Goal: Find specific page/section: Find specific page/section

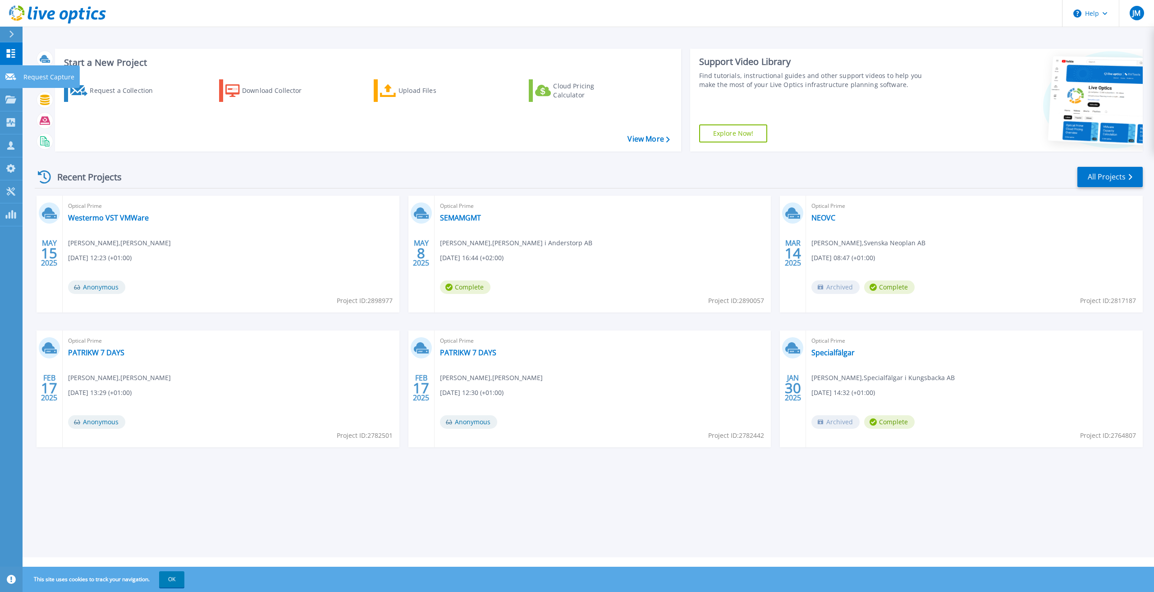
click at [3, 76] on link "Request Capture Request Capture" at bounding box center [11, 76] width 23 height 23
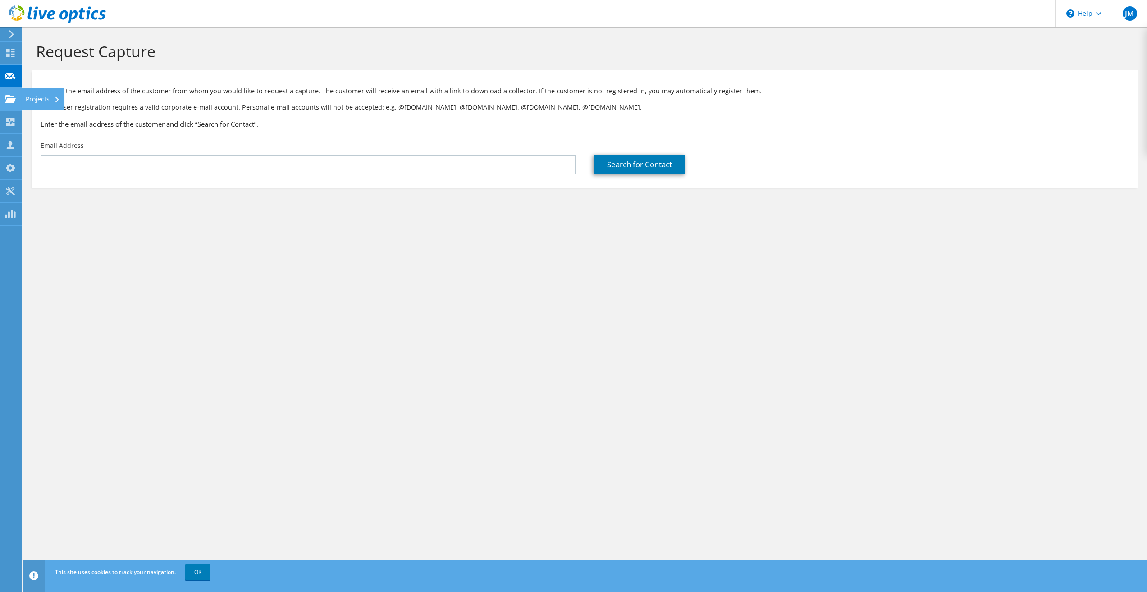
click at [10, 97] on icon at bounding box center [10, 99] width 11 height 9
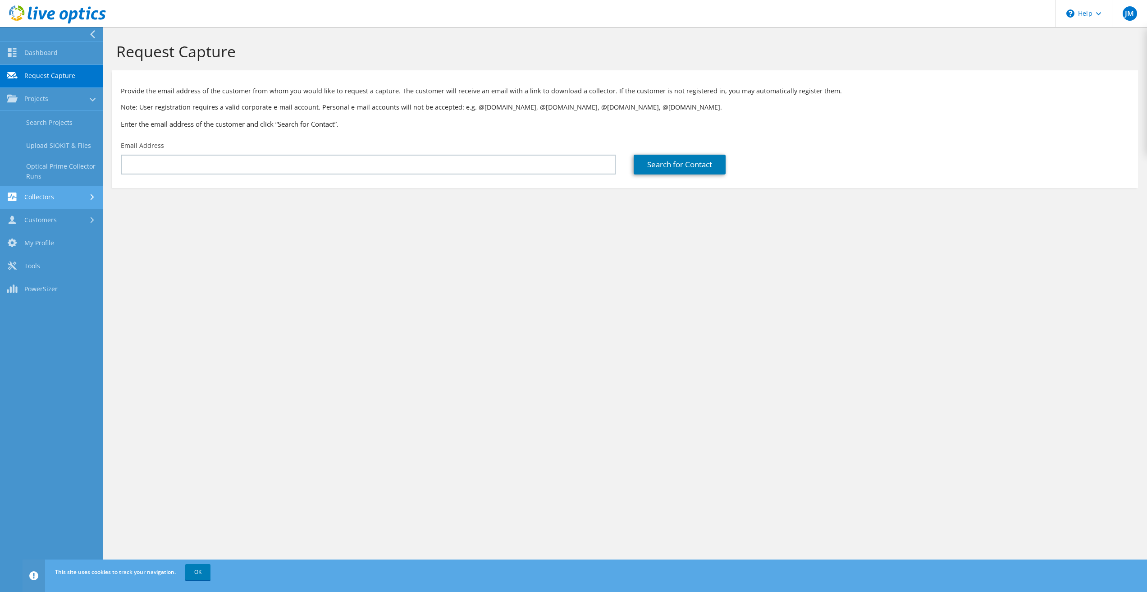
click at [40, 201] on link "Collectors" at bounding box center [51, 197] width 103 height 23
click at [40, 221] on link "Customers" at bounding box center [51, 220] width 103 height 23
click at [53, 202] on link "Customers" at bounding box center [51, 191] width 103 height 23
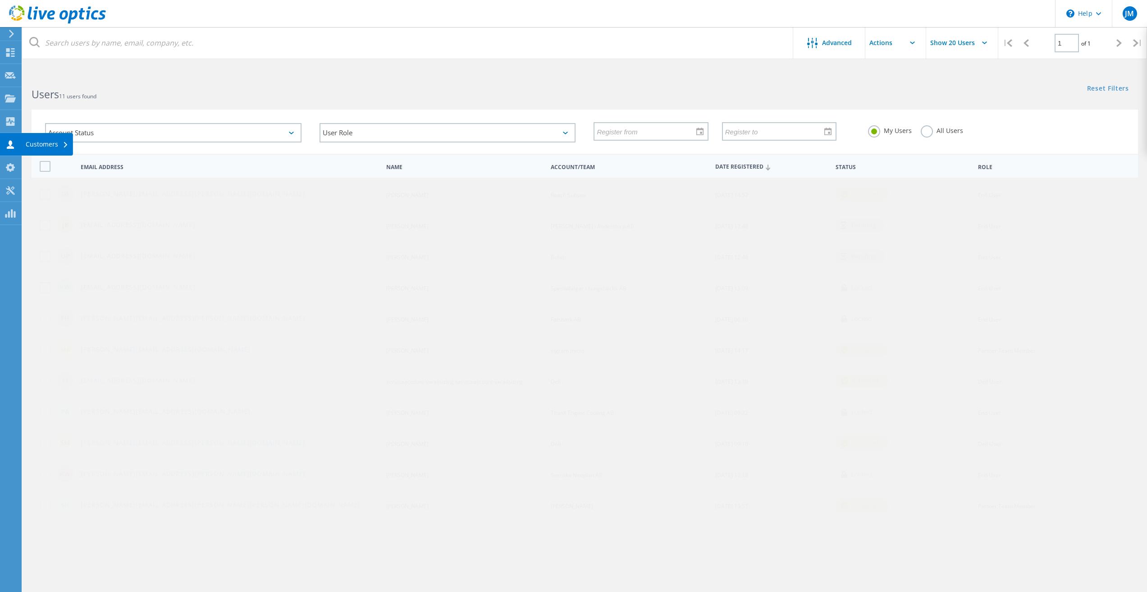
click at [40, 141] on div "Customers" at bounding box center [47, 144] width 43 height 6
